Goal: Information Seeking & Learning: Learn about a topic

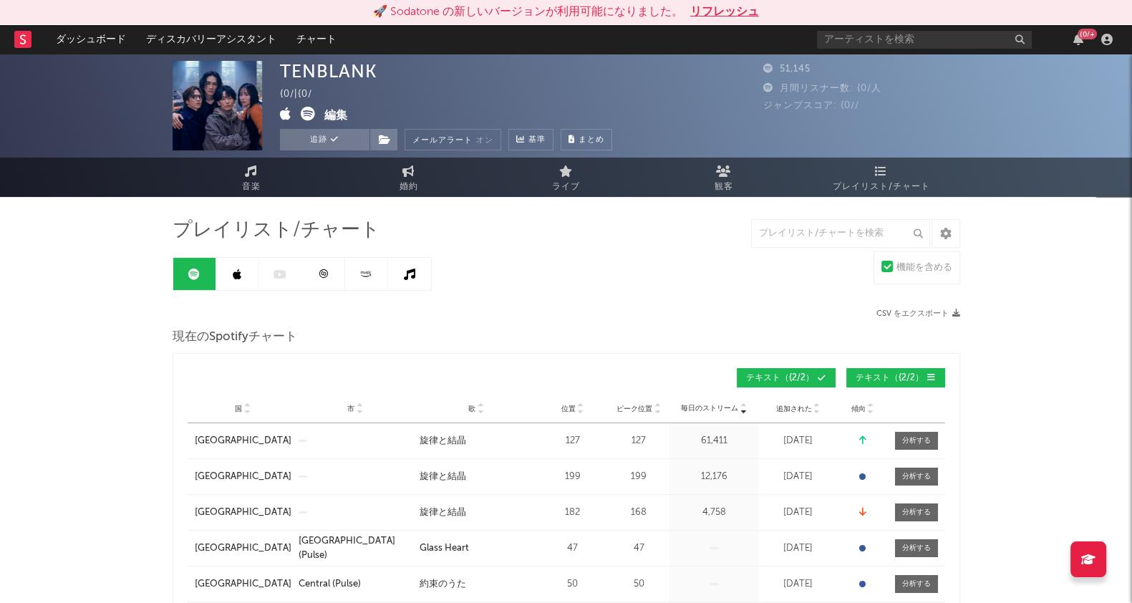
click at [233, 277] on icon at bounding box center [237, 274] width 9 height 11
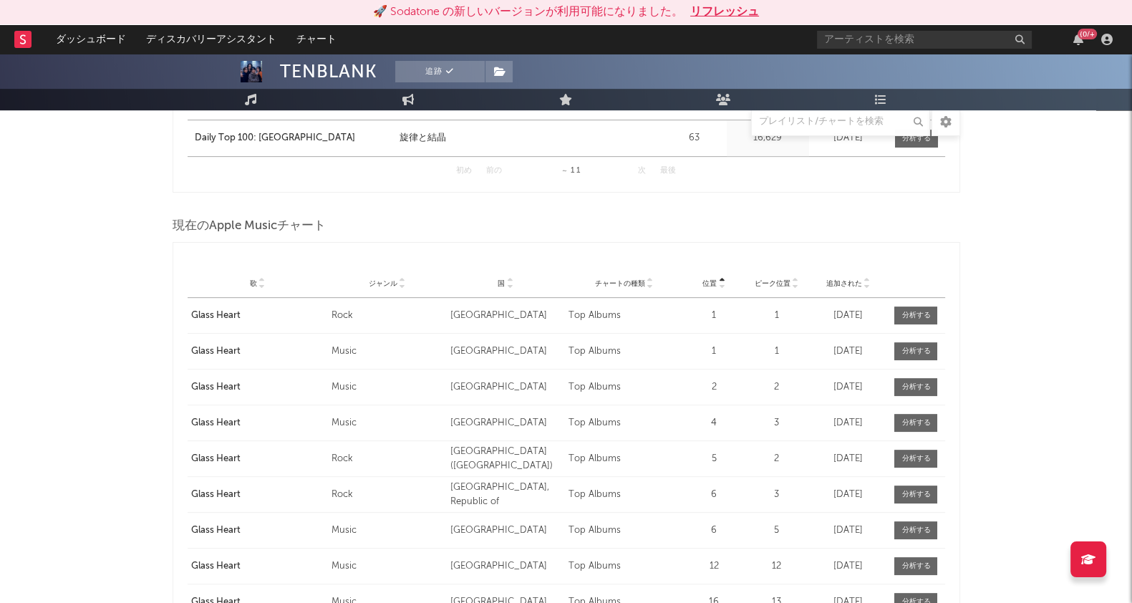
scroll to position [716, 0]
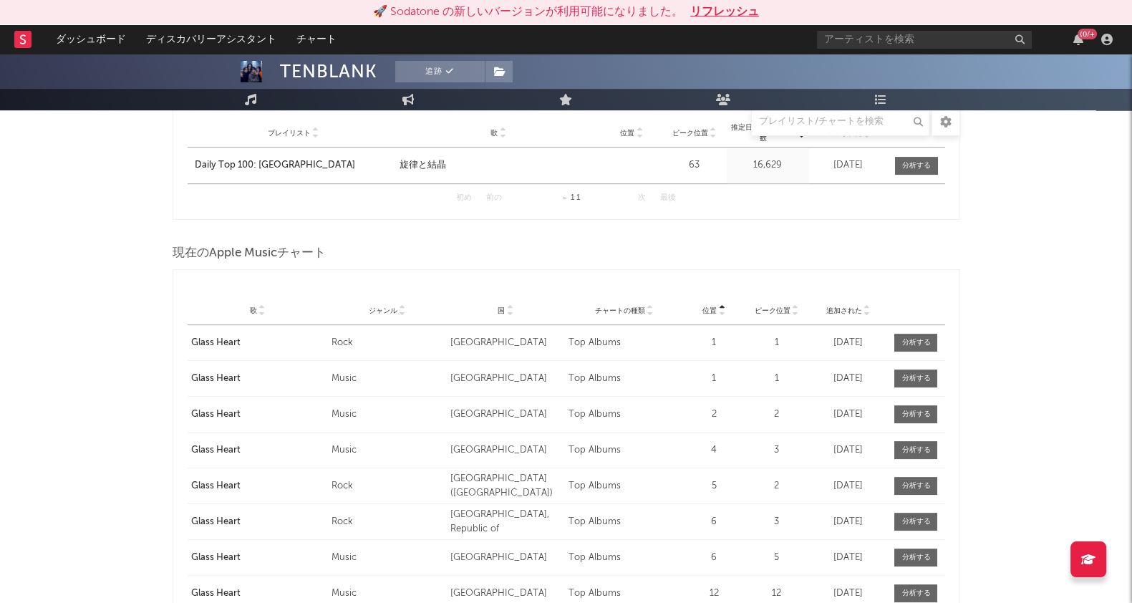
click at [763, 311] on icon at bounding box center [795, 314] width 7 height 6
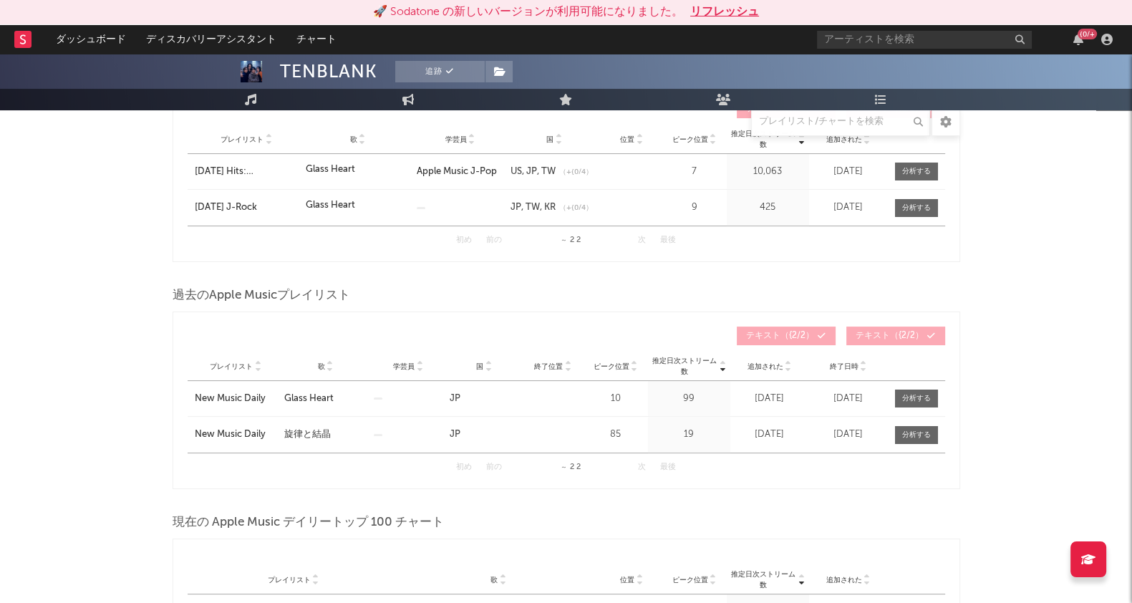
scroll to position [89, 0]
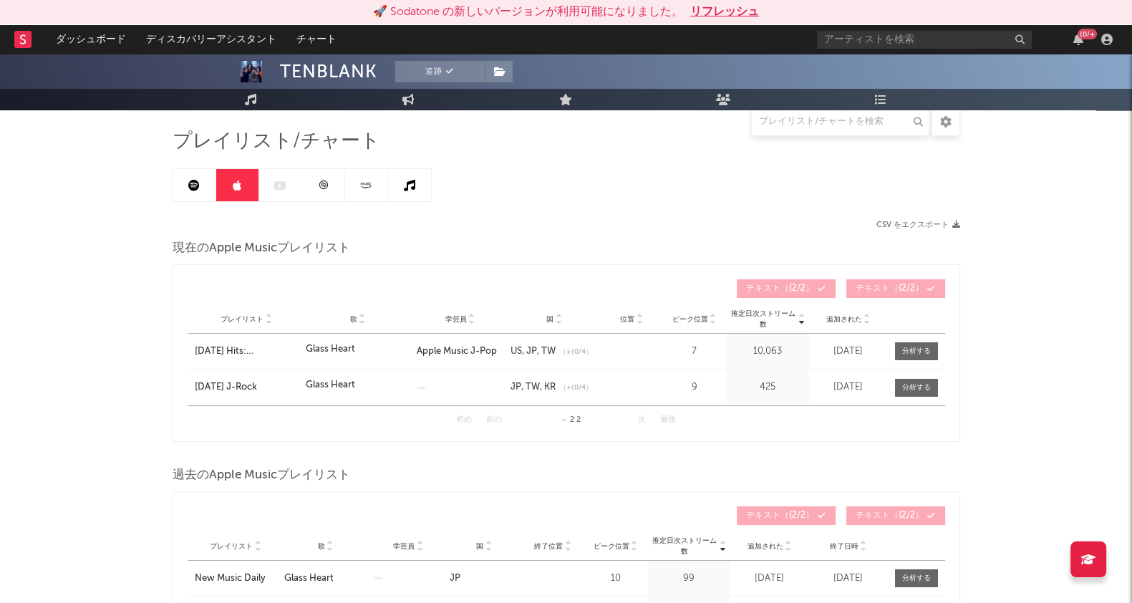
click at [201, 185] on link at bounding box center [194, 185] width 43 height 32
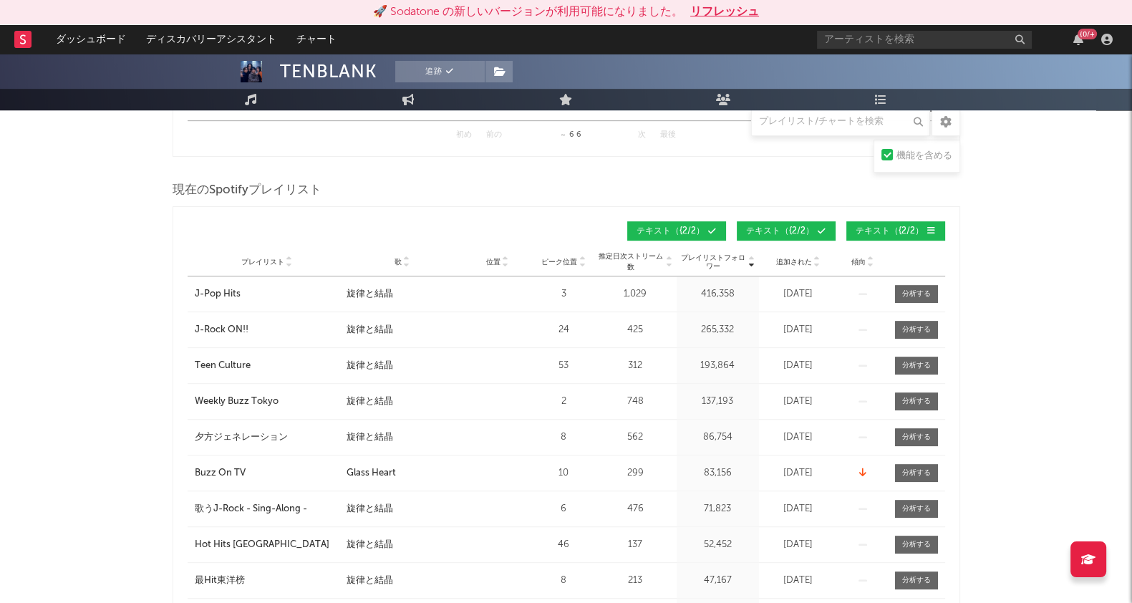
scroll to position [895, 0]
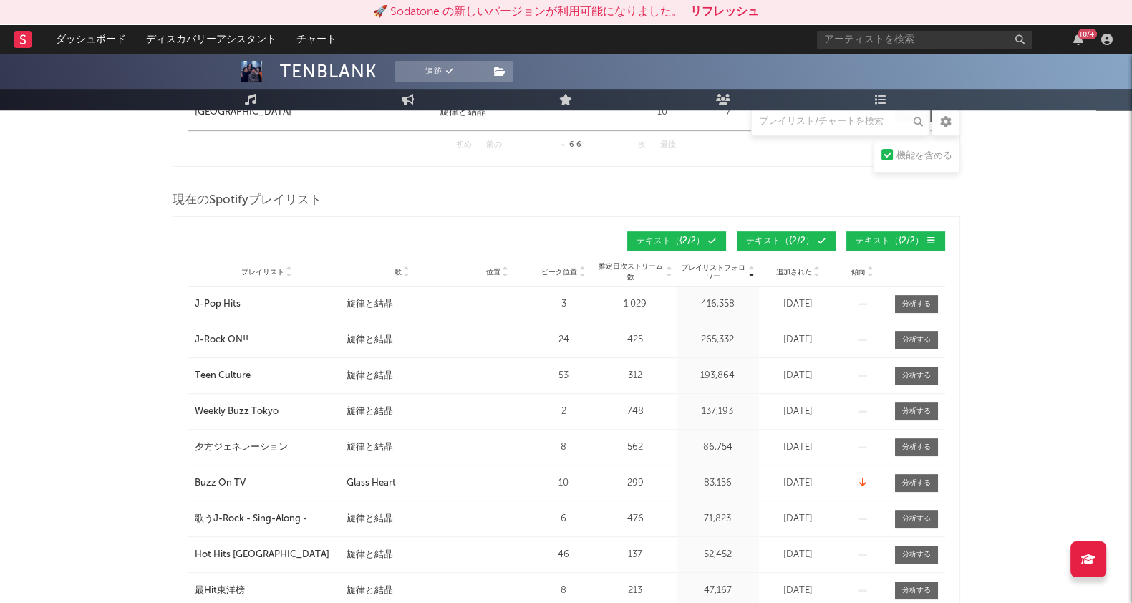
click at [763, 273] on icon at bounding box center [870, 275] width 7 height 6
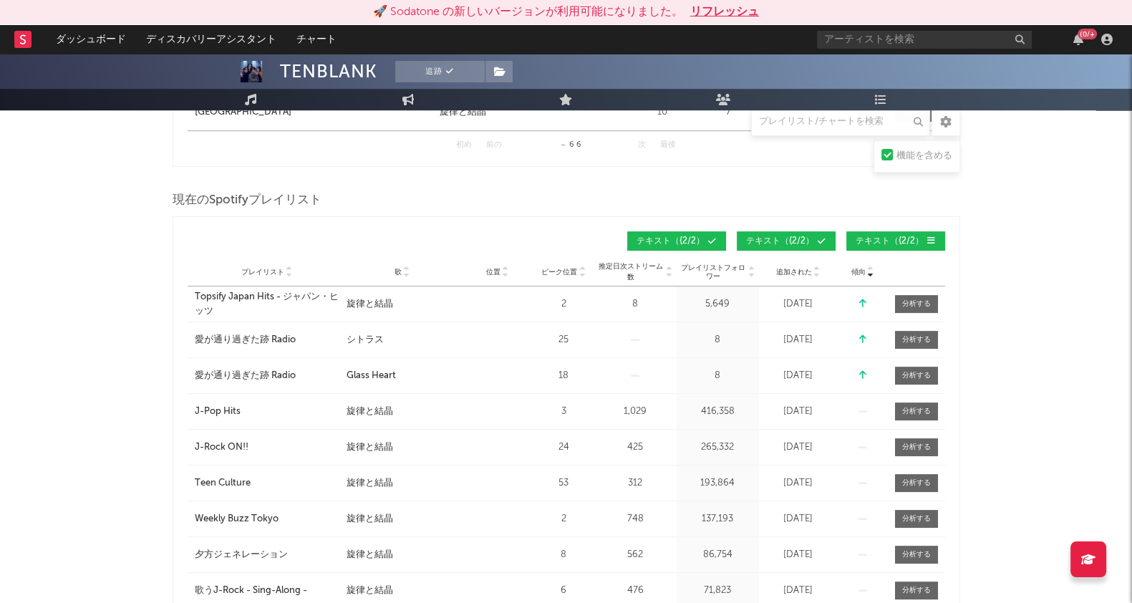
click at [763, 266] on icon at bounding box center [870, 269] width 7 height 6
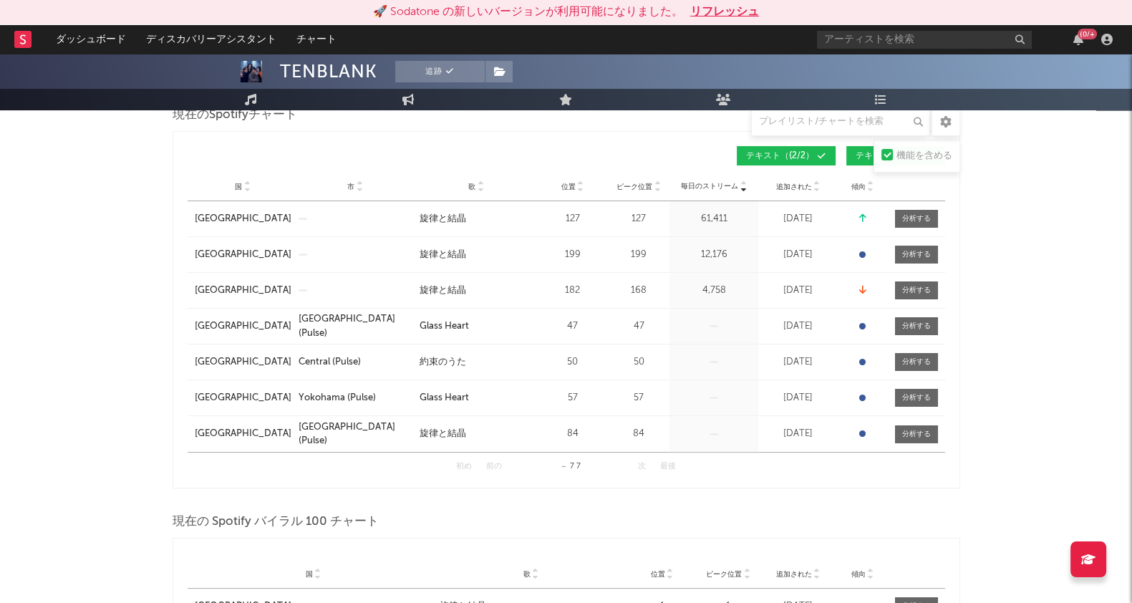
scroll to position [269, 0]
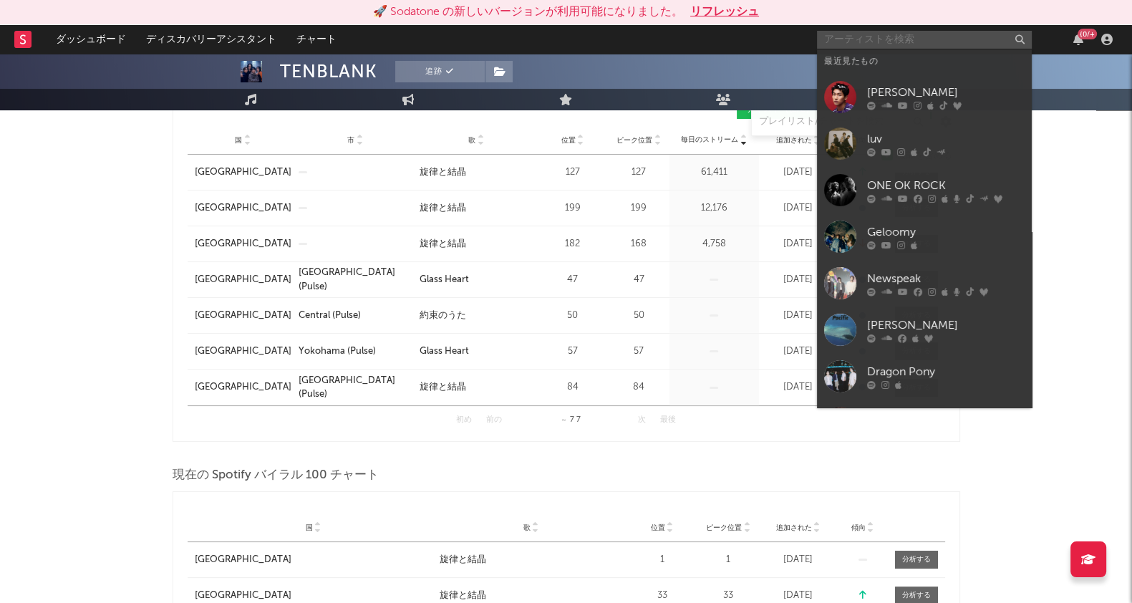
click at [763, 41] on input "text" at bounding box center [924, 40] width 215 height 18
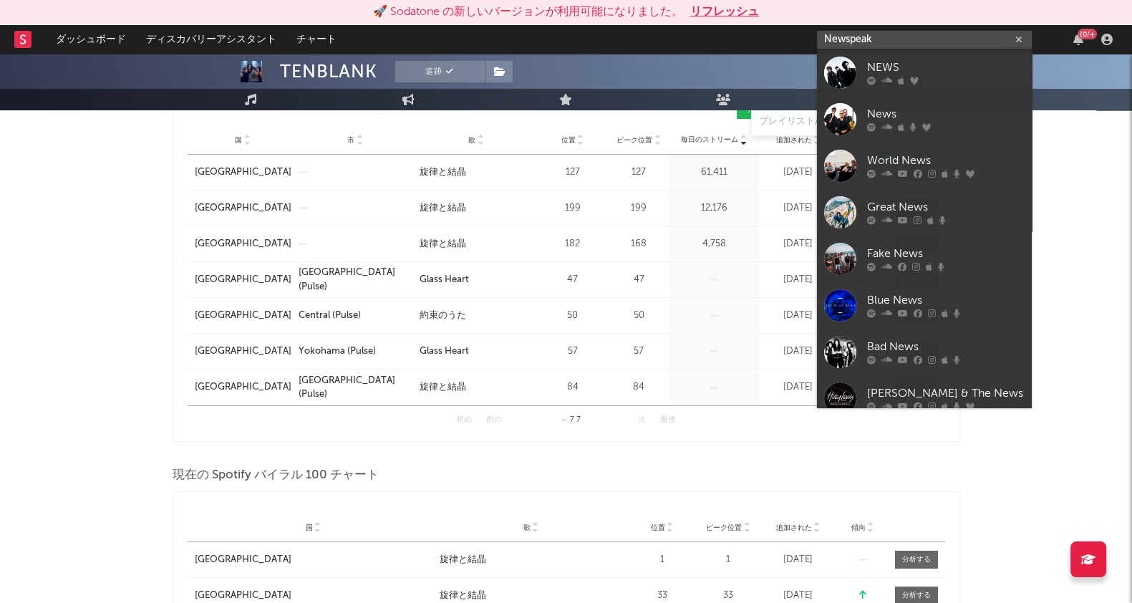
type input "Newspeak"
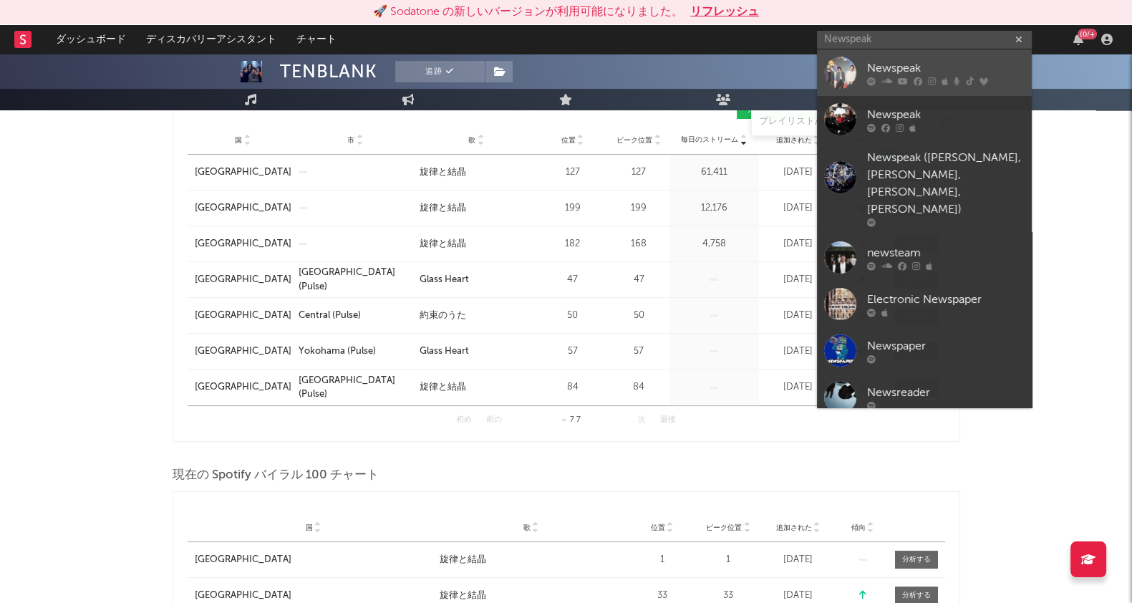
click at [763, 74] on div "Newspeak" at bounding box center [946, 67] width 158 height 17
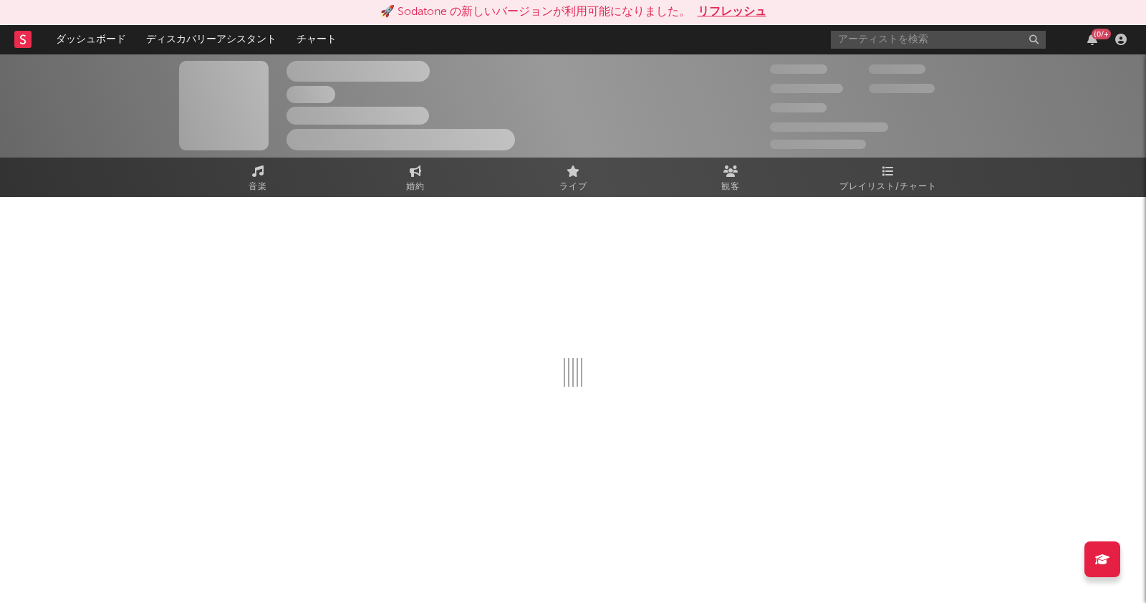
select select "6m"
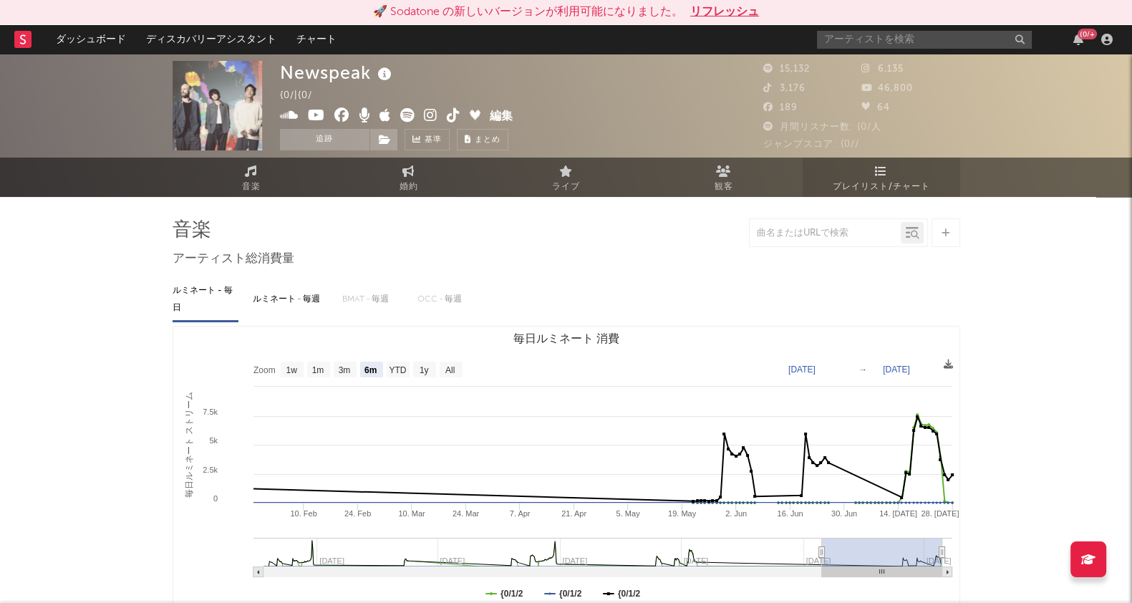
click at [763, 173] on icon at bounding box center [881, 170] width 12 height 11
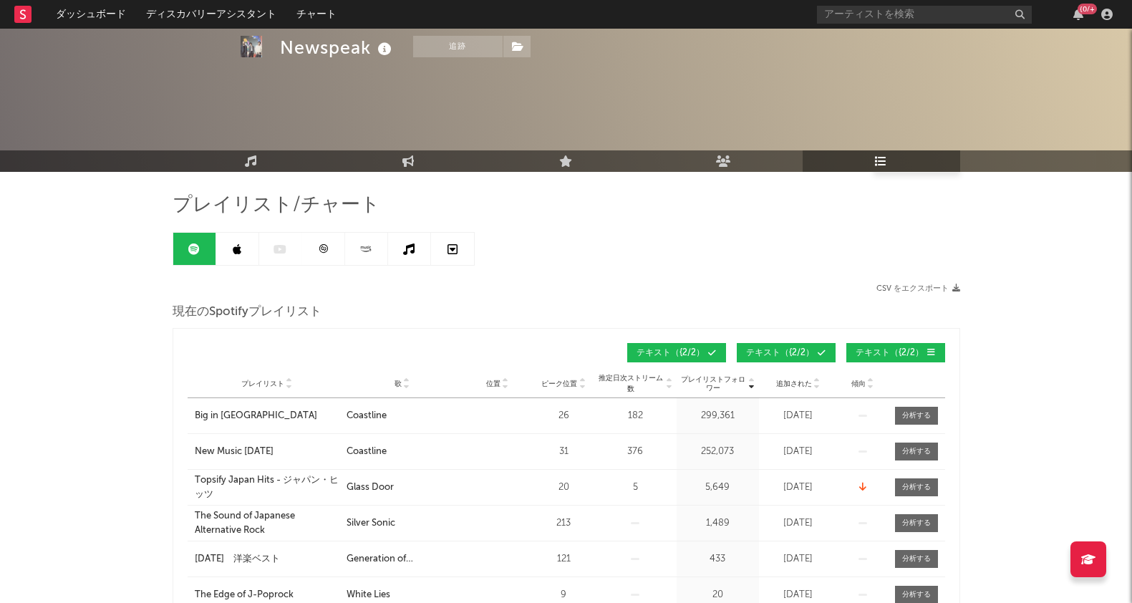
scroll to position [178, 0]
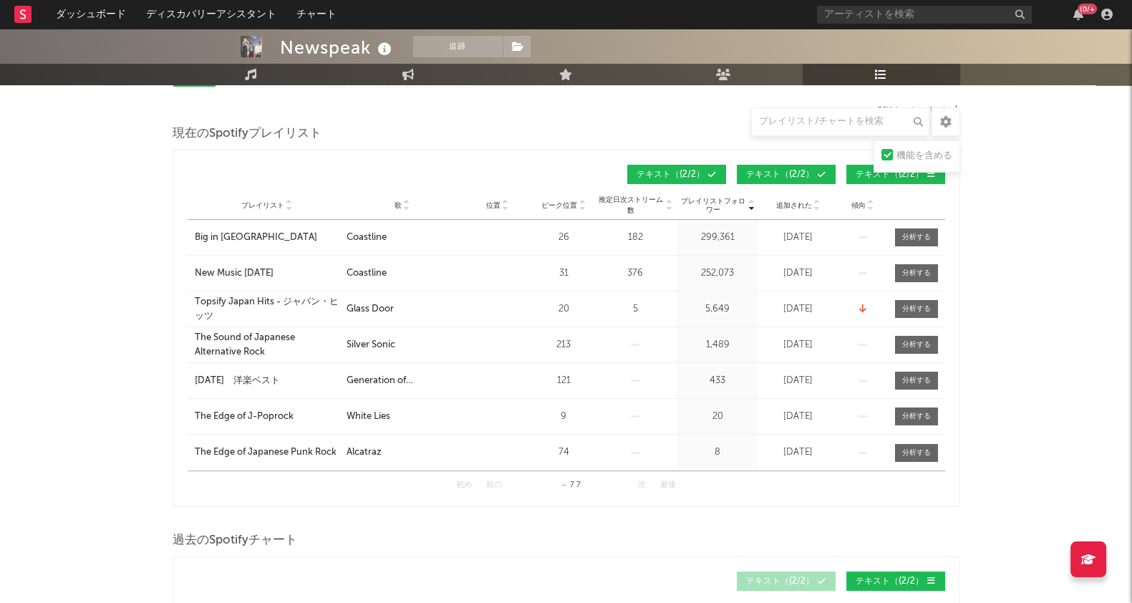
click at [408, 207] on icon at bounding box center [406, 209] width 7 height 6
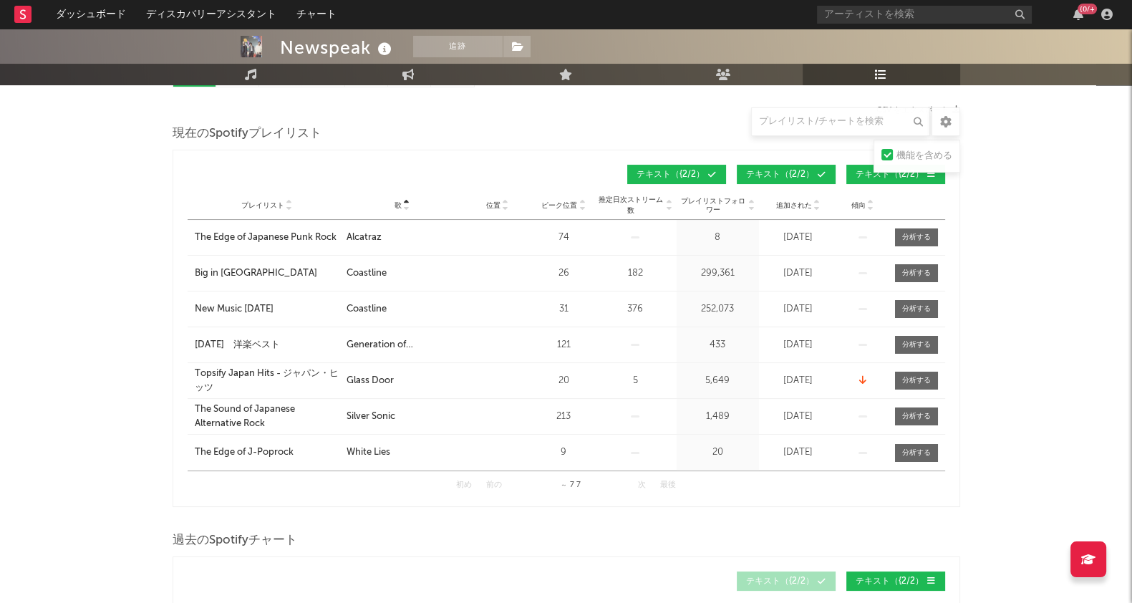
click at [410, 200] on div "歌" at bounding box center [403, 205] width 112 height 11
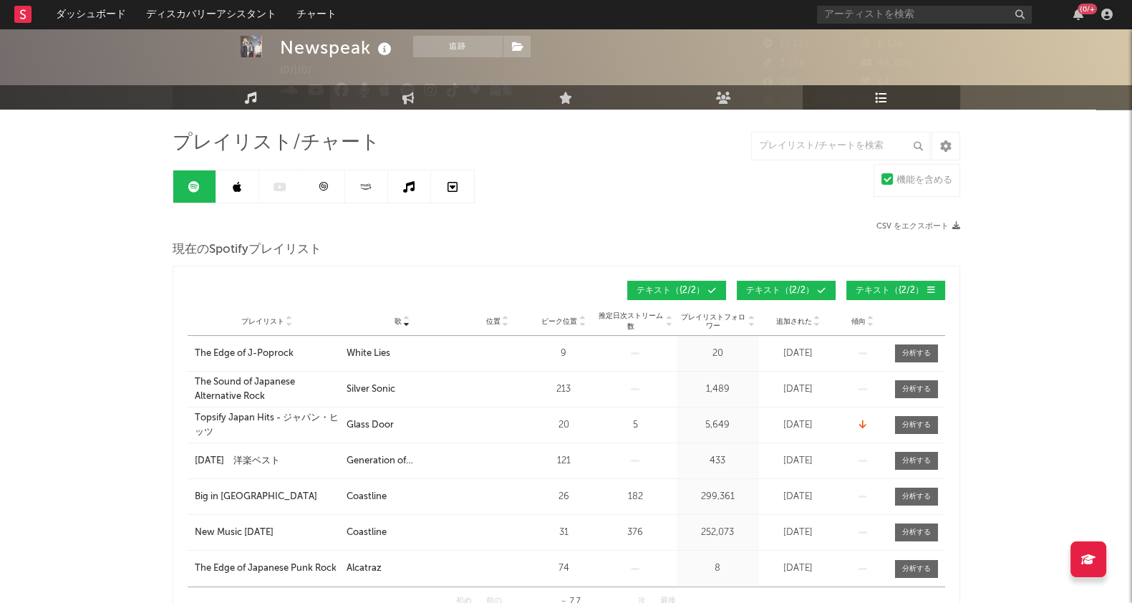
scroll to position [0, 0]
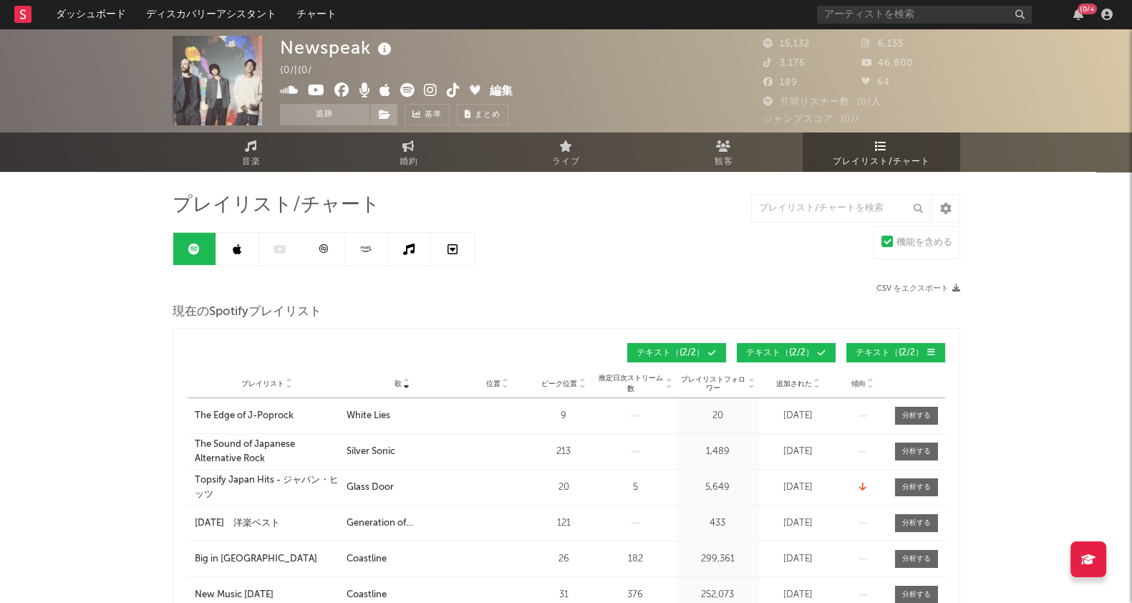
click at [238, 241] on link at bounding box center [237, 249] width 43 height 32
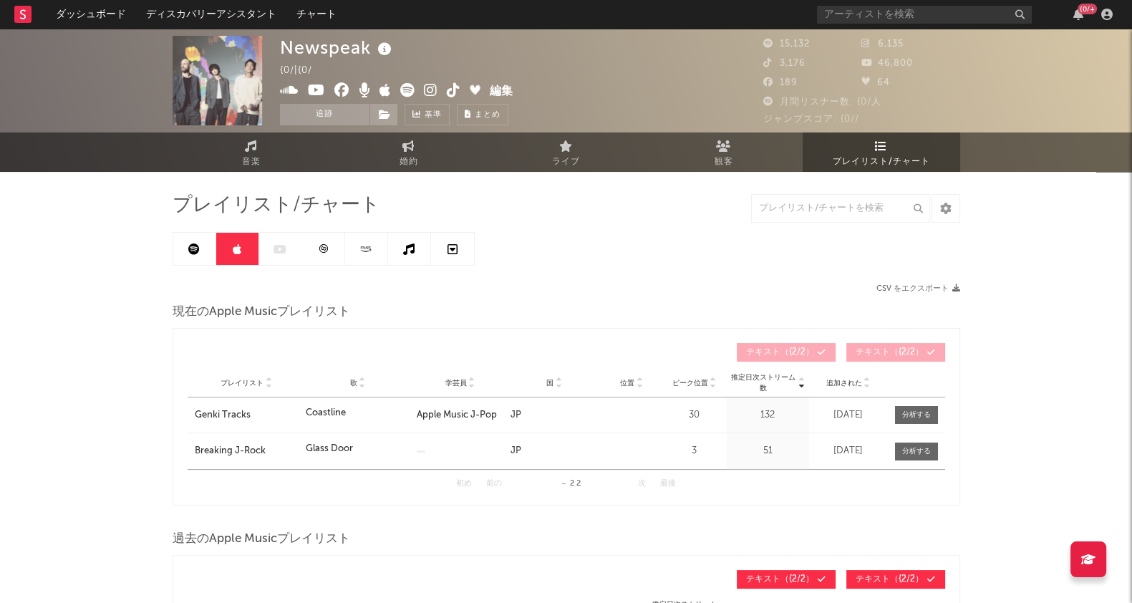
click at [193, 241] on link at bounding box center [194, 249] width 43 height 32
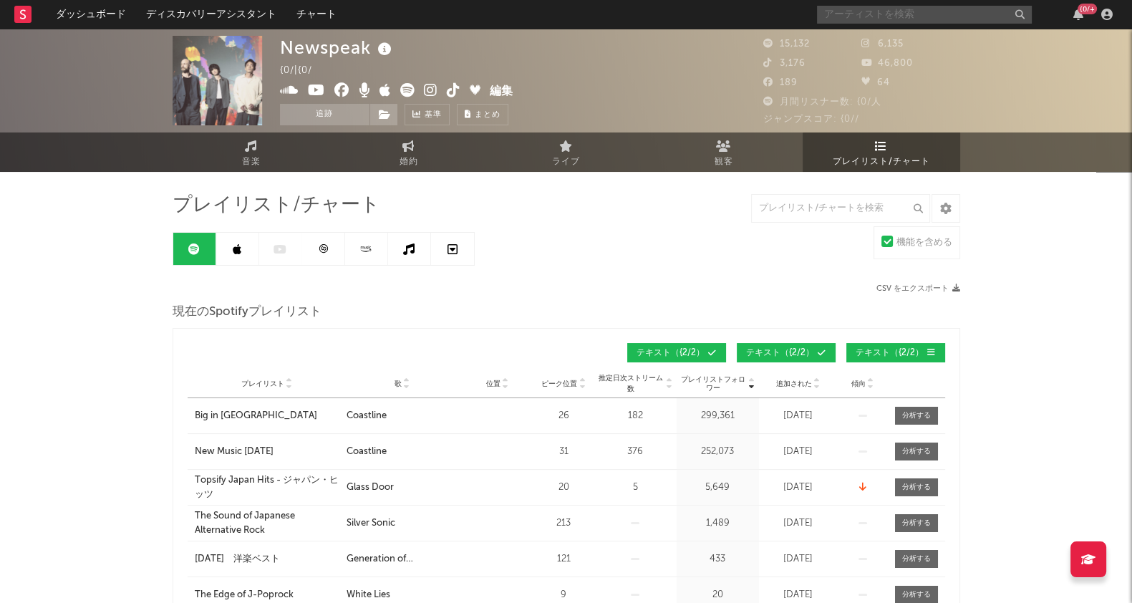
click at [877, 16] on input "text" at bounding box center [924, 15] width 215 height 18
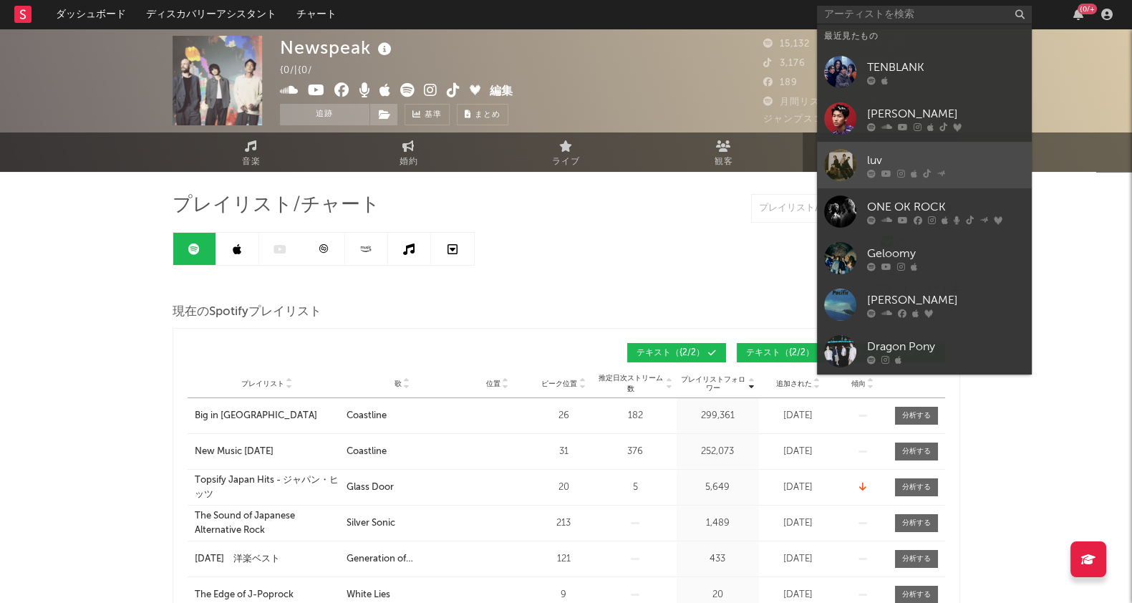
click at [910, 165] on div "luv" at bounding box center [946, 160] width 158 height 17
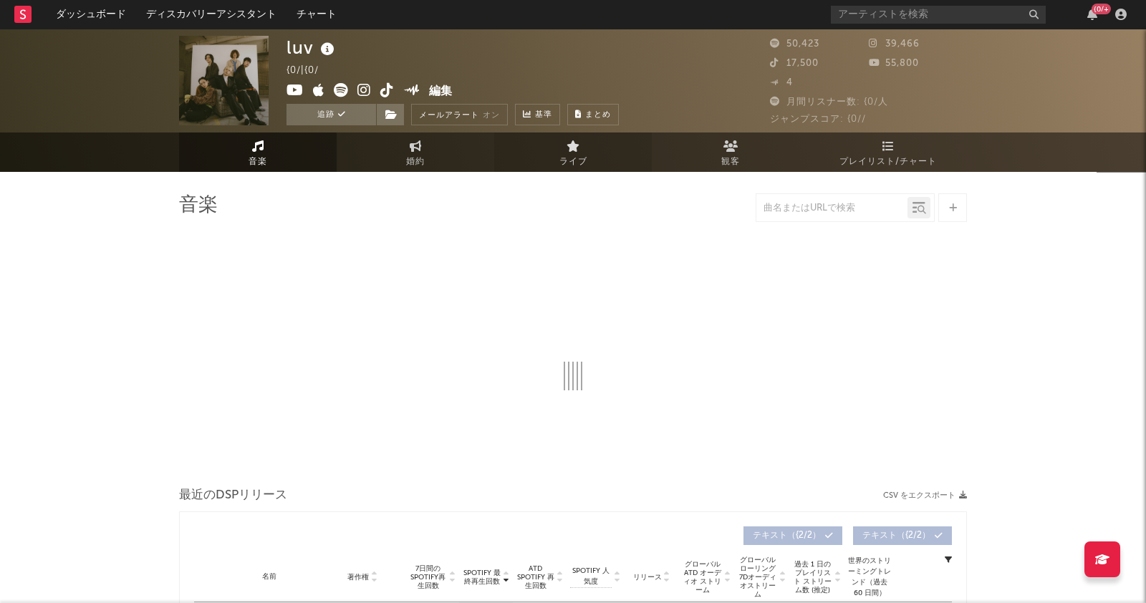
select select "6m"
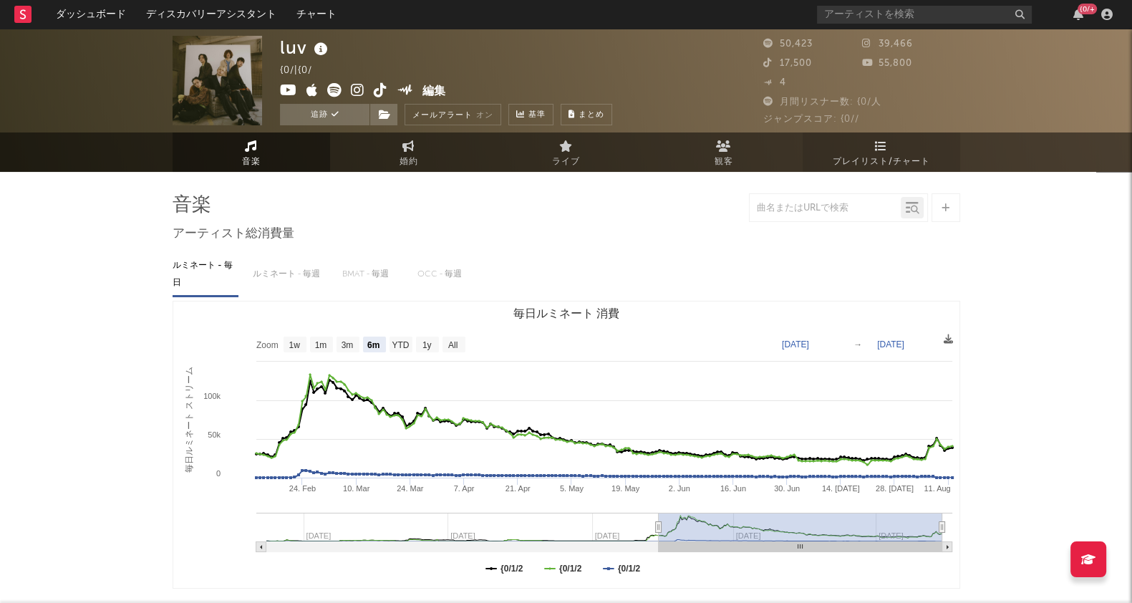
click at [870, 143] on link "プレイリスト/チャート" at bounding box center [882, 152] width 158 height 39
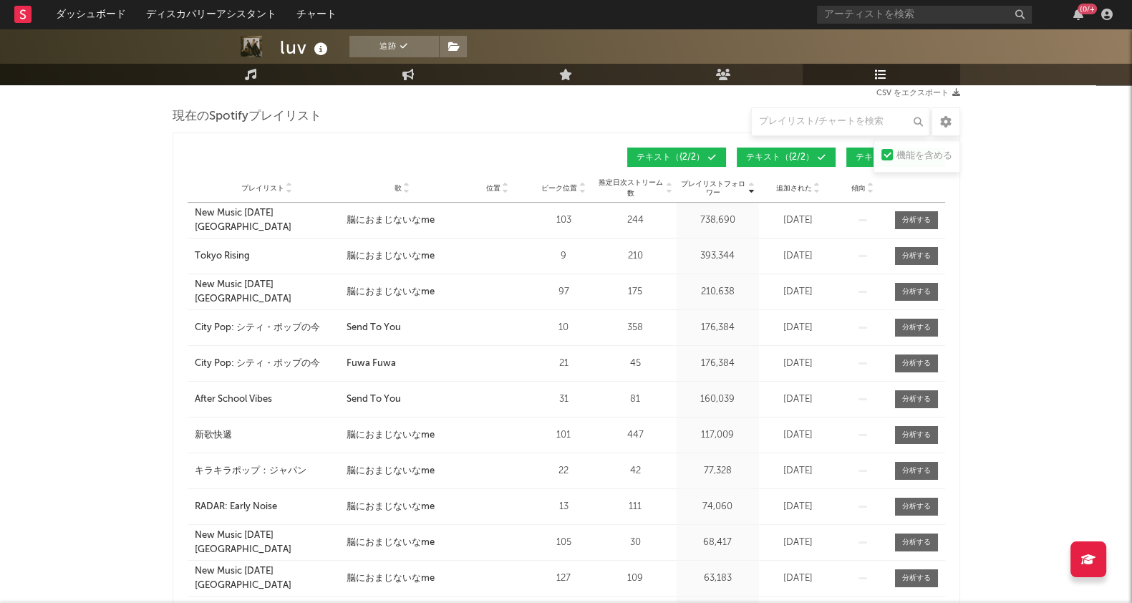
scroll to position [178, 0]
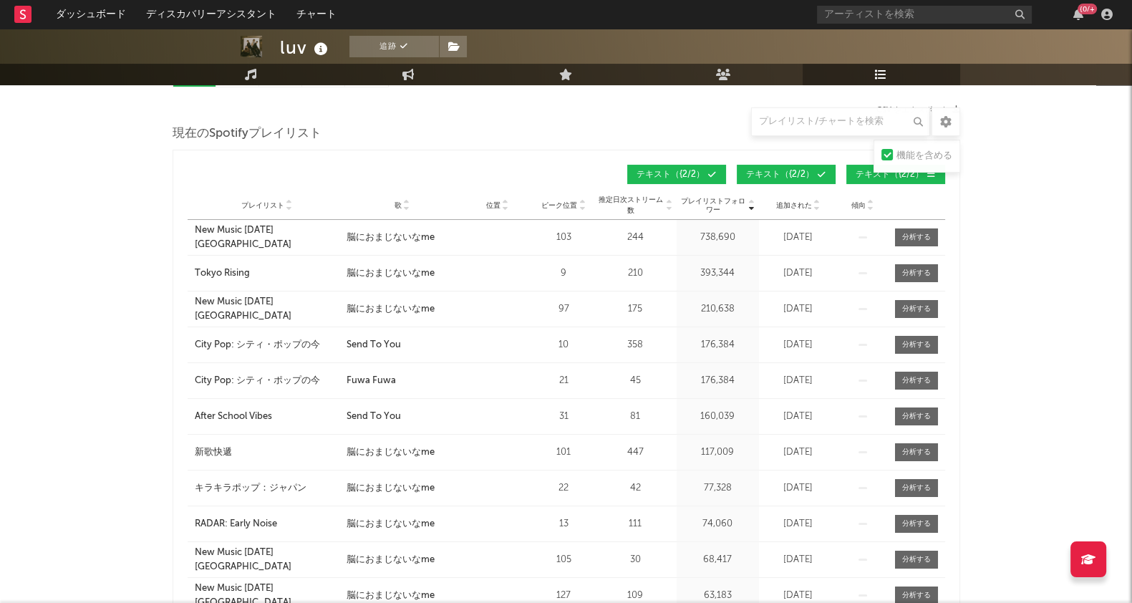
click at [867, 206] on icon at bounding box center [870, 209] width 7 height 6
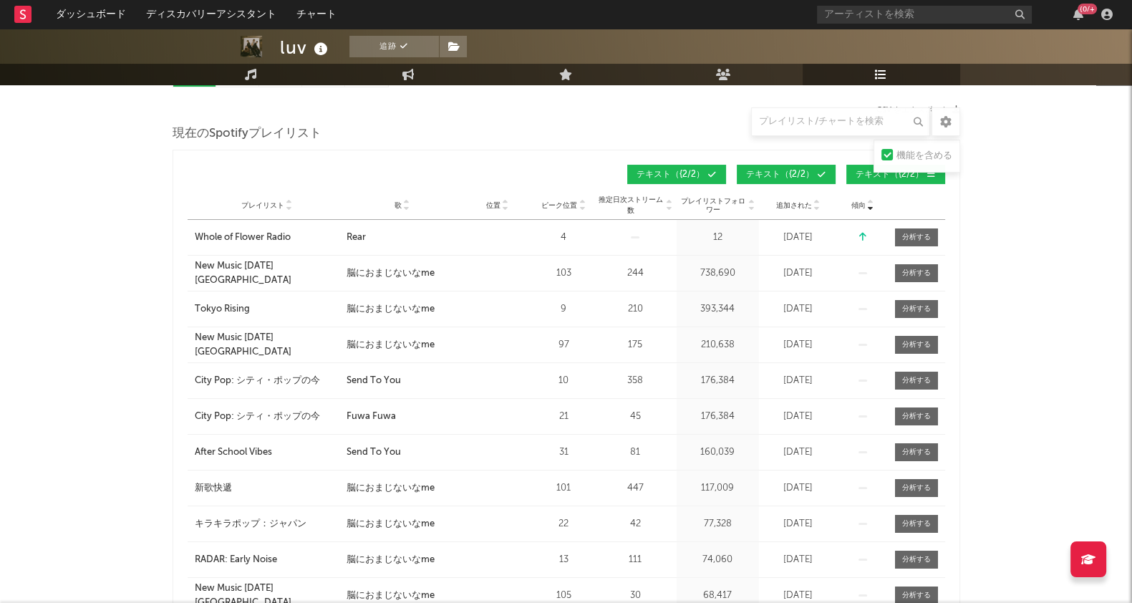
click at [873, 200] on icon at bounding box center [870, 203] width 7 height 6
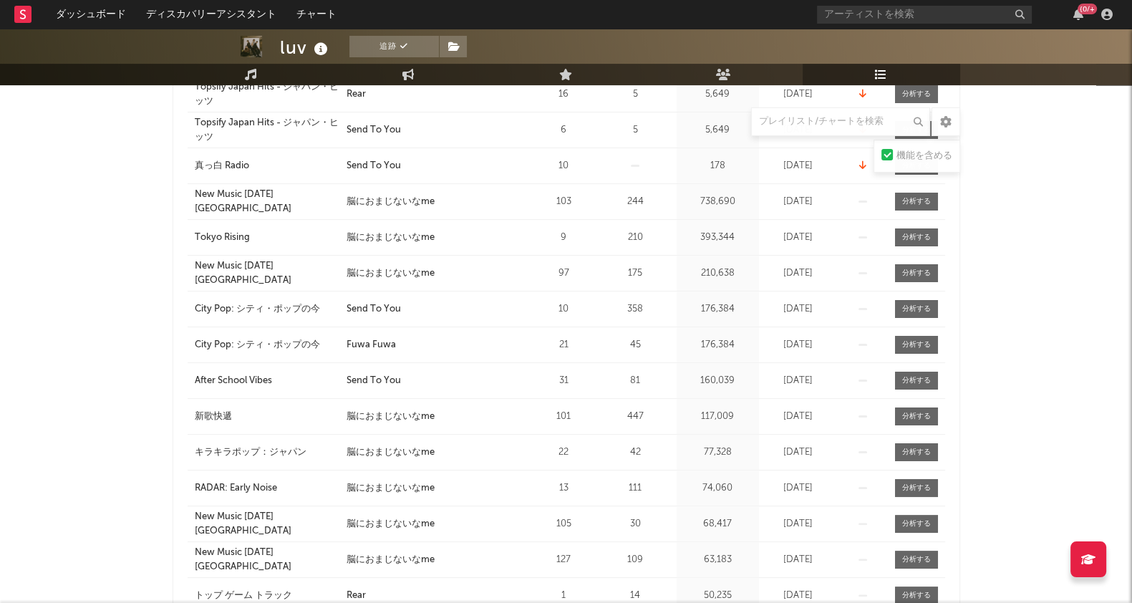
scroll to position [537, 0]
